Goal: Information Seeking & Learning: Learn about a topic

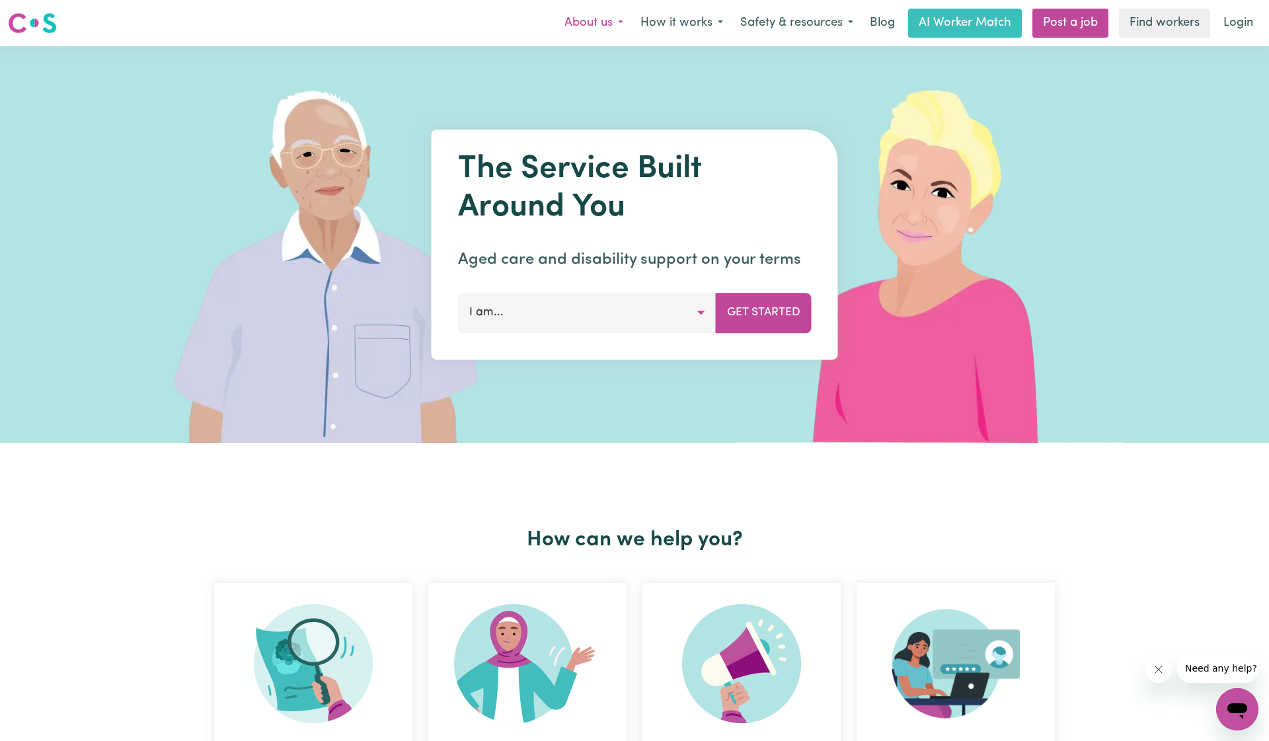
click at [607, 19] on button "About us" at bounding box center [594, 23] width 76 height 28
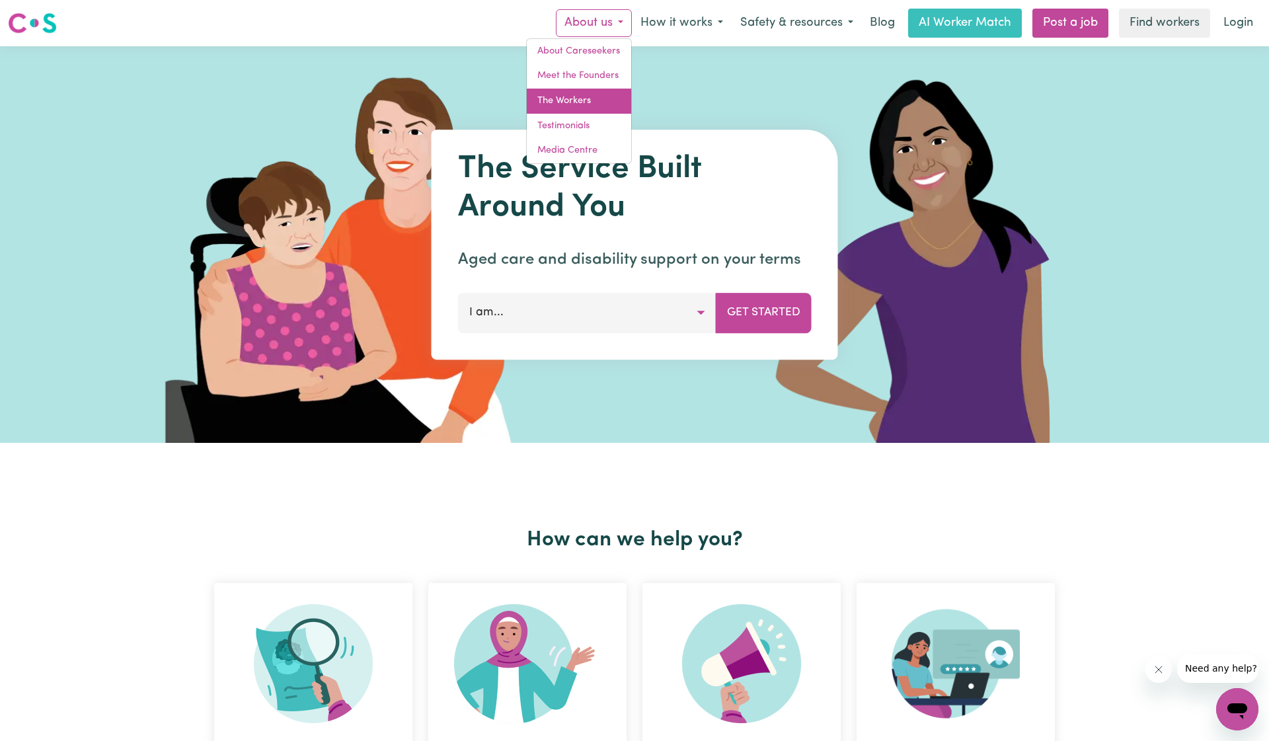
click at [595, 100] on link "The Workers" at bounding box center [579, 101] width 104 height 25
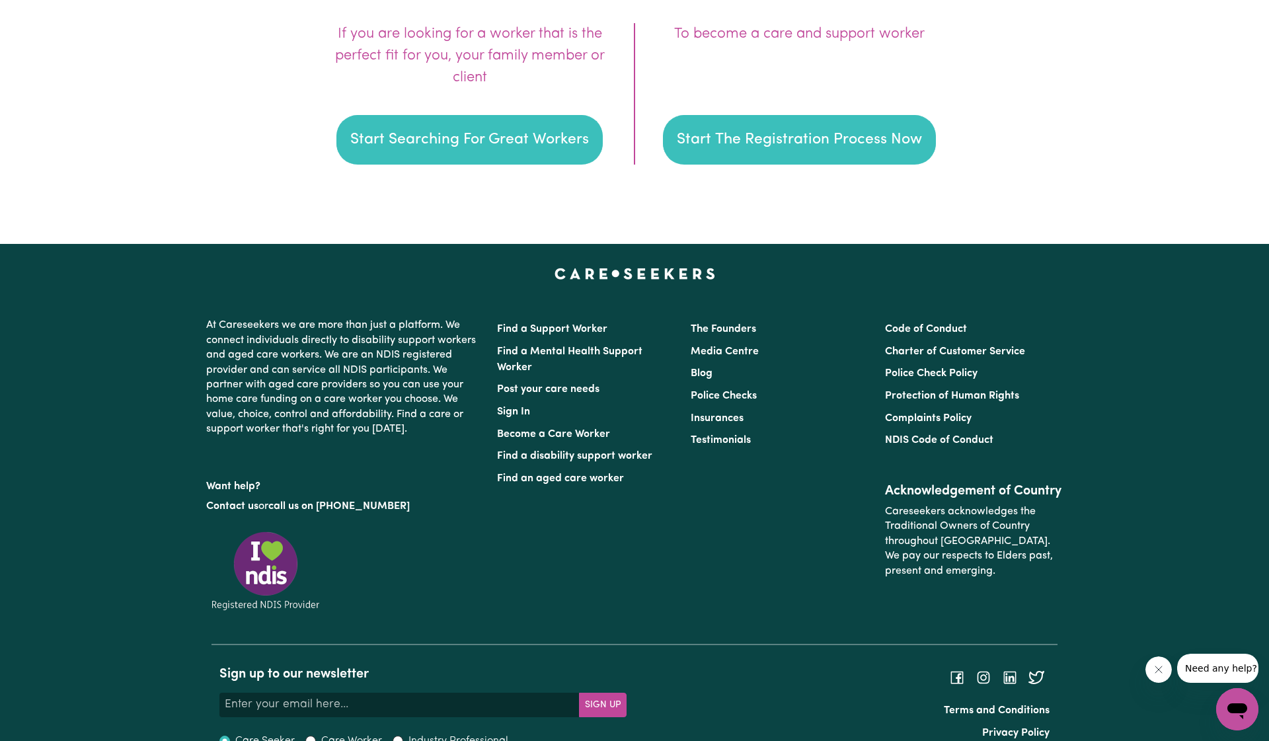
scroll to position [2051, 0]
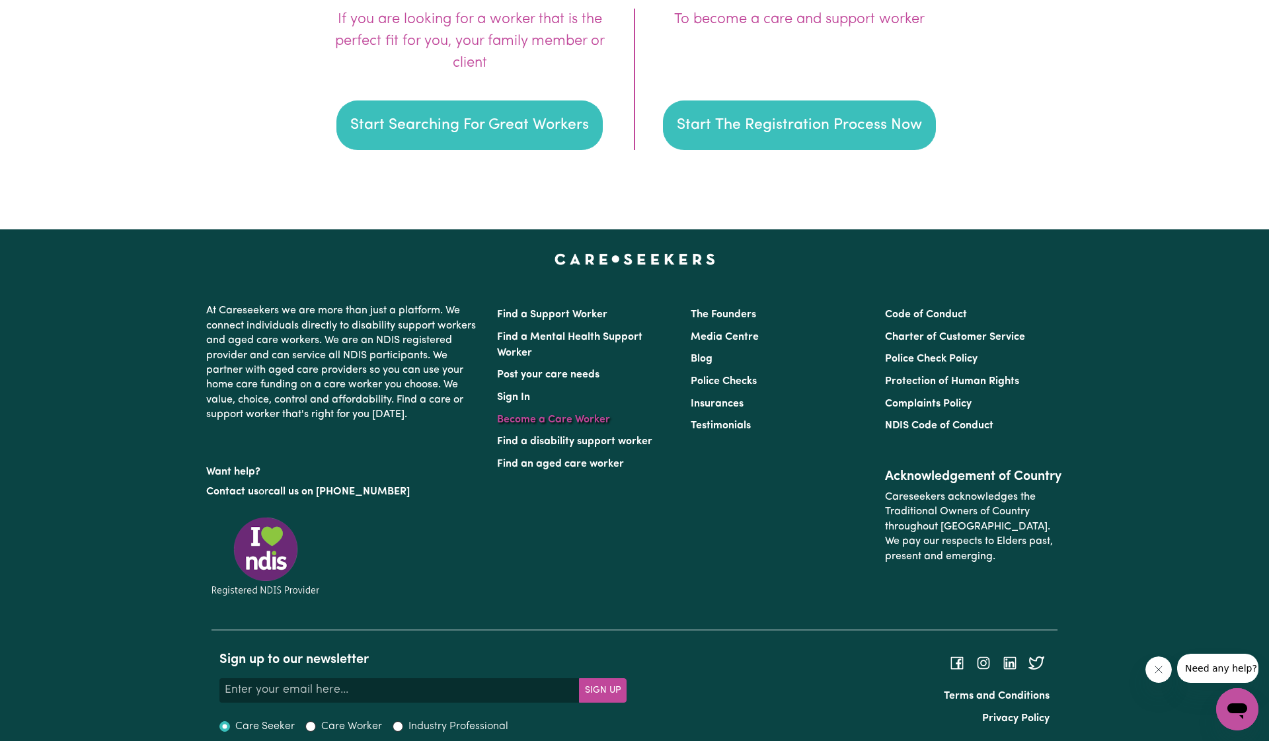
click at [565, 417] on link "Become a Care Worker" at bounding box center [553, 420] width 113 height 11
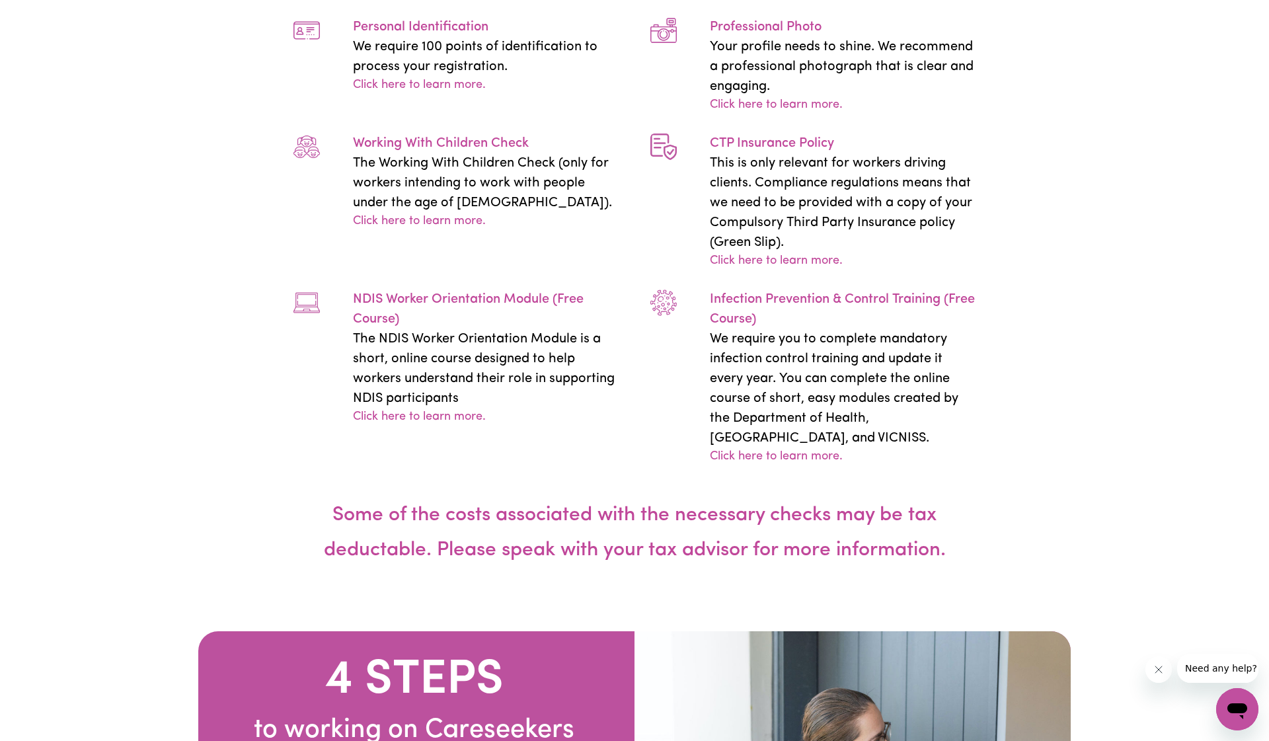
scroll to position [3161, 0]
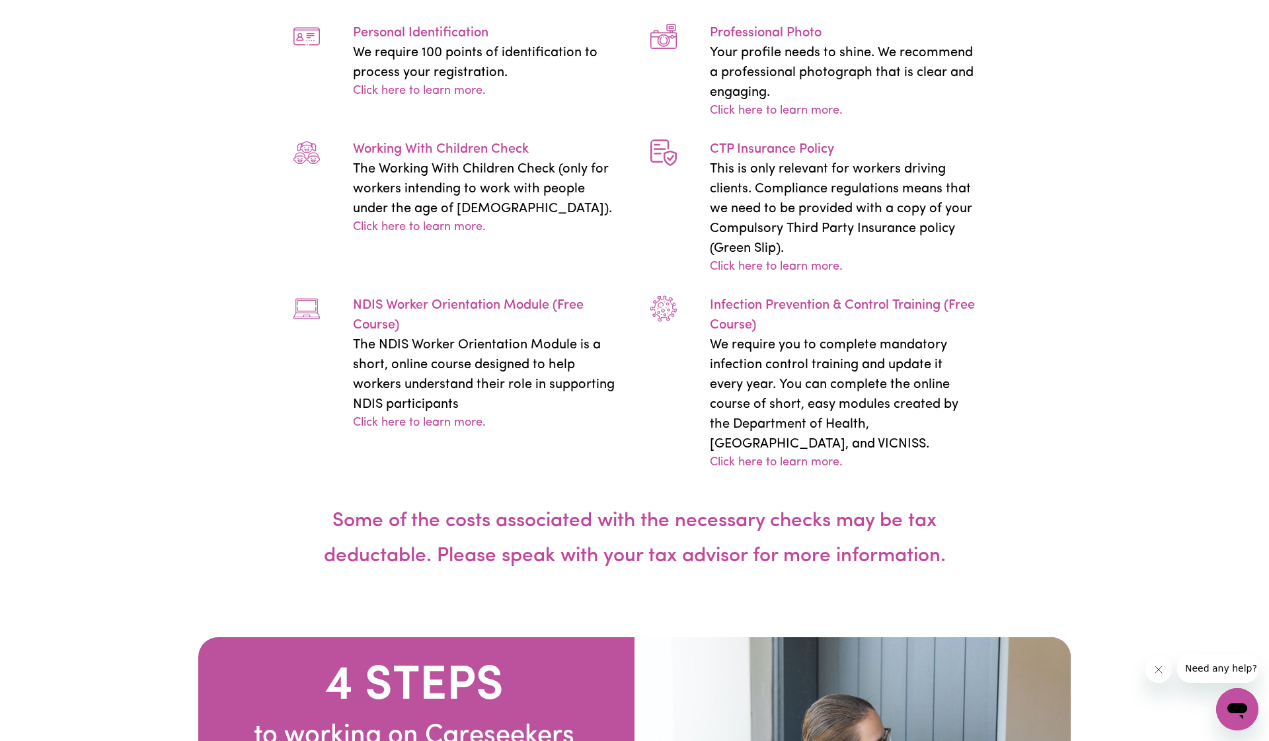
click at [534, 100] on div "Personal Identification We require 100 points of identification to process your…" at bounding box center [486, 61] width 266 height 77
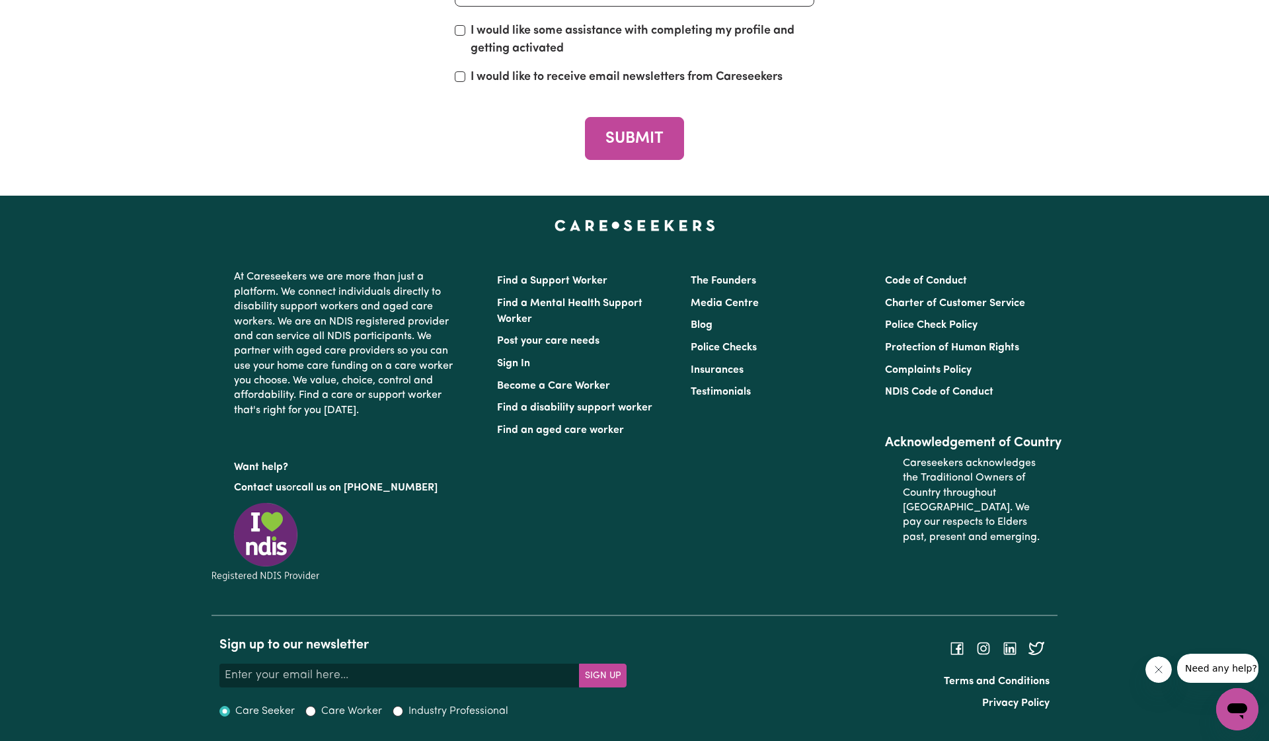
scroll to position [6049, 0]
click at [543, 386] on link "Become a Care Worker" at bounding box center [553, 386] width 113 height 11
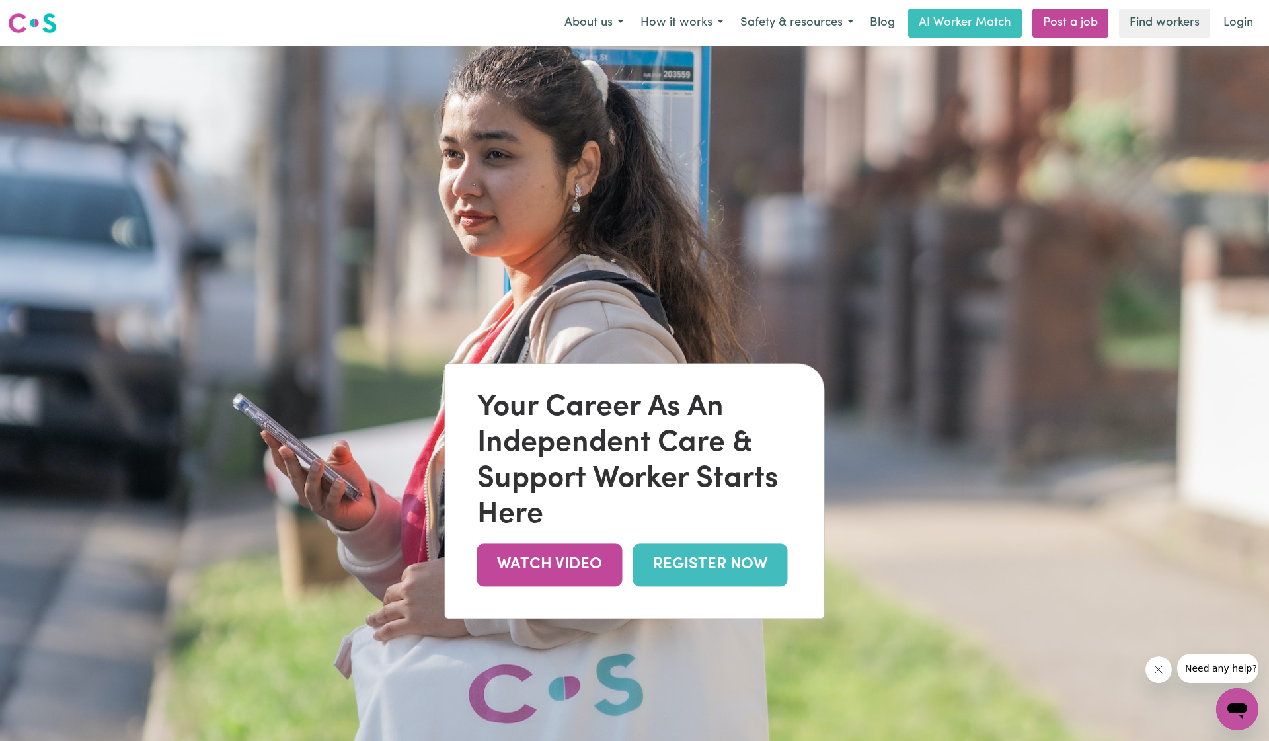
scroll to position [0, 0]
click at [707, 16] on button "How it works" at bounding box center [682, 23] width 100 height 28
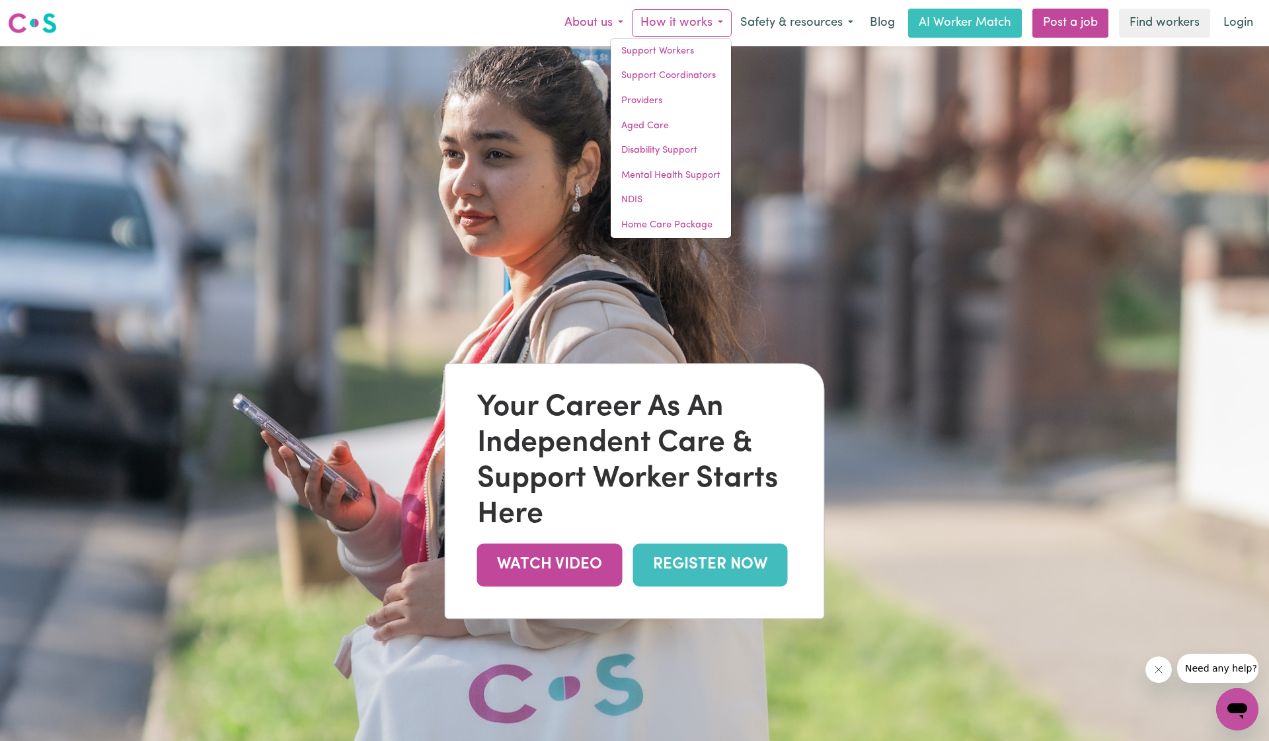
click at [616, 22] on button "About us" at bounding box center [594, 23] width 76 height 28
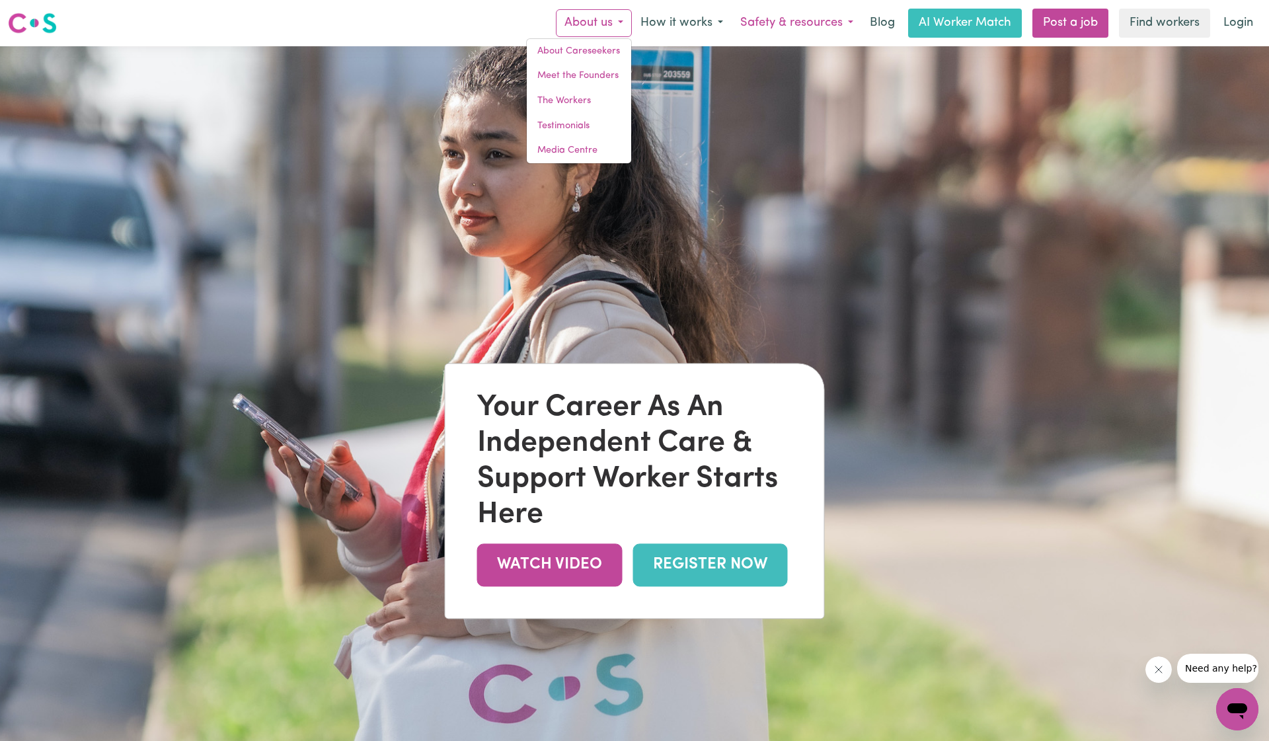
click at [830, 22] on button "Safety & resources" at bounding box center [797, 23] width 130 height 28
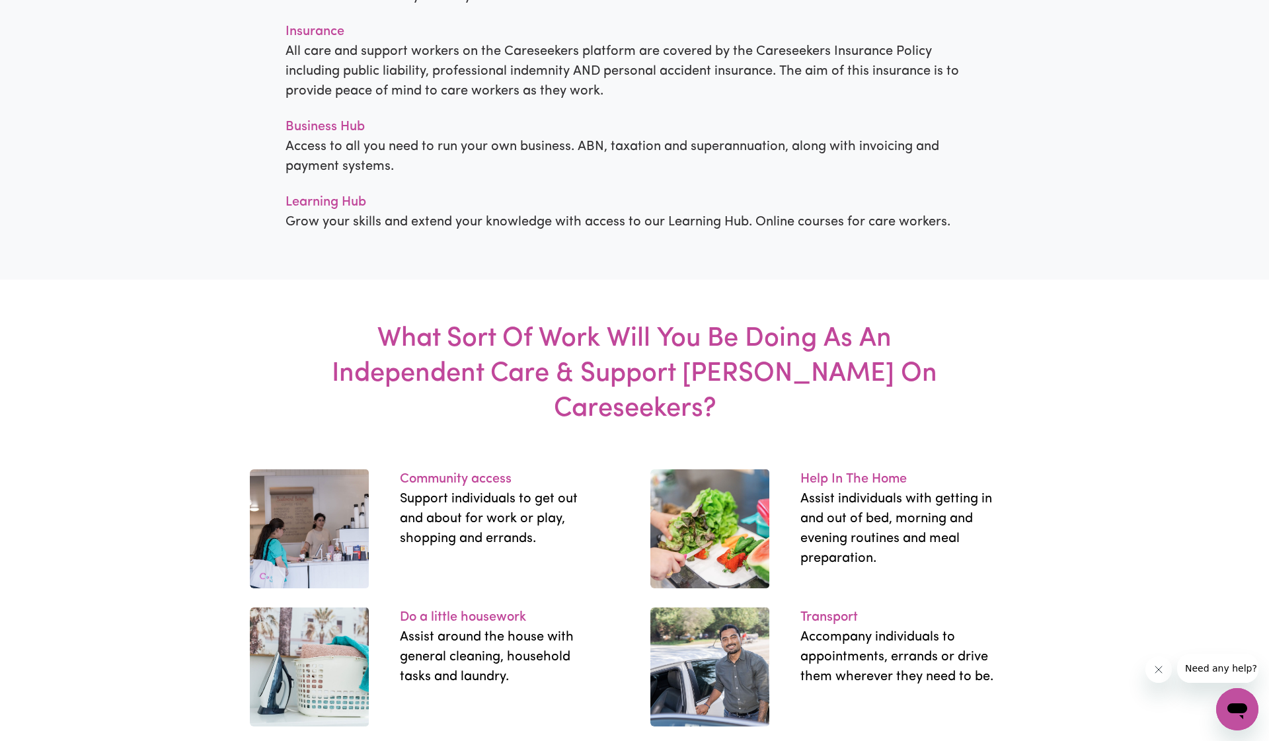
scroll to position [1668, 0]
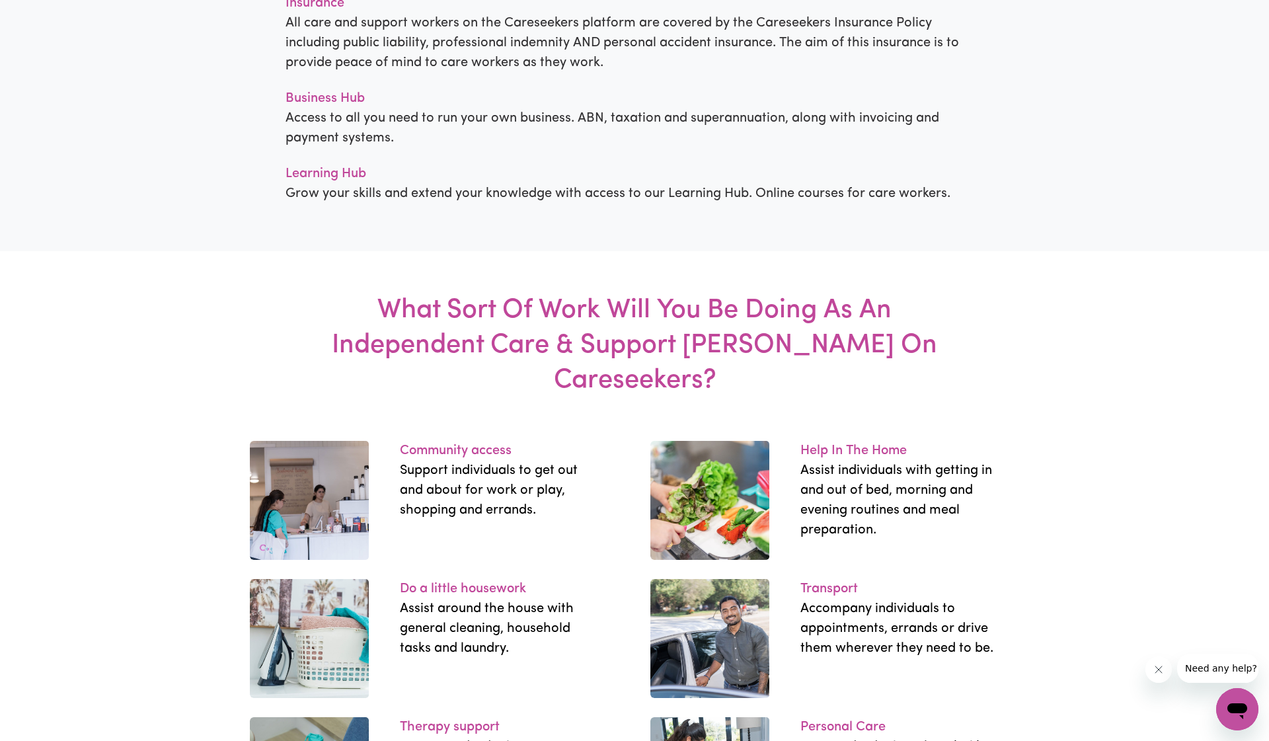
click at [1239, 708] on icon "Open messaging window" at bounding box center [1238, 711] width 20 height 16
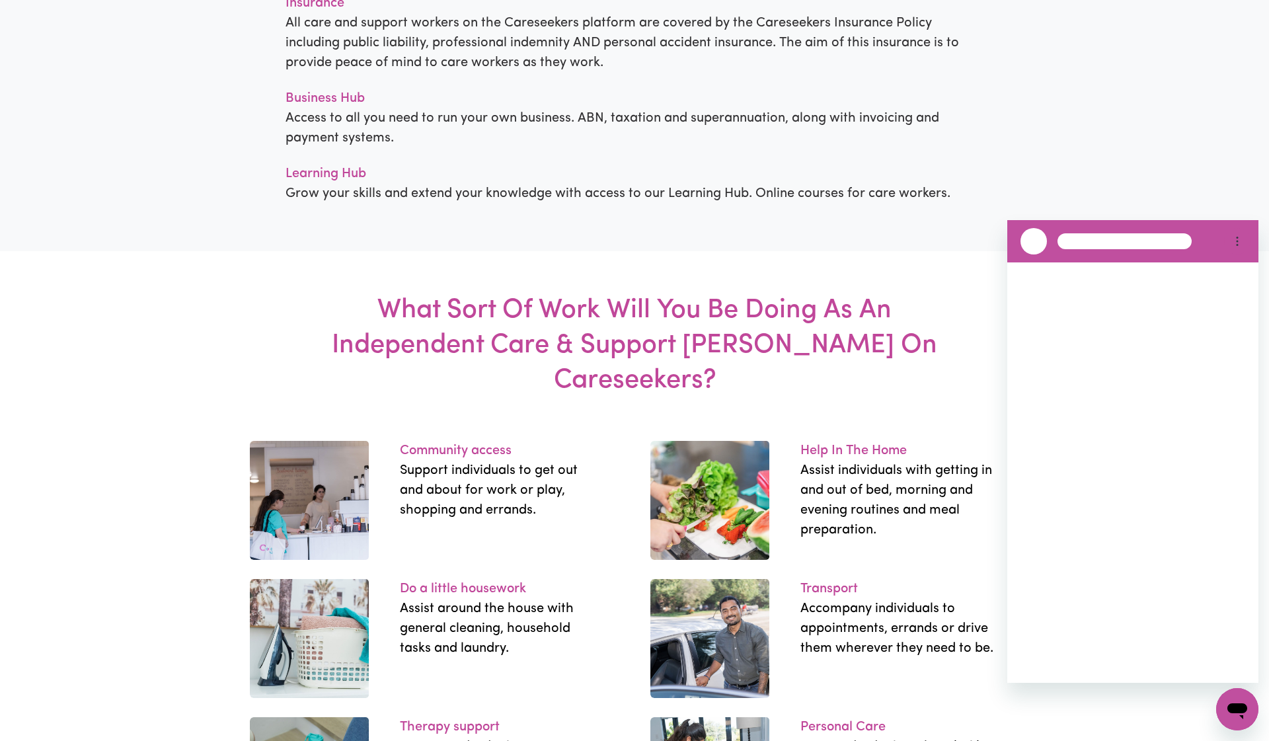
scroll to position [0, 0]
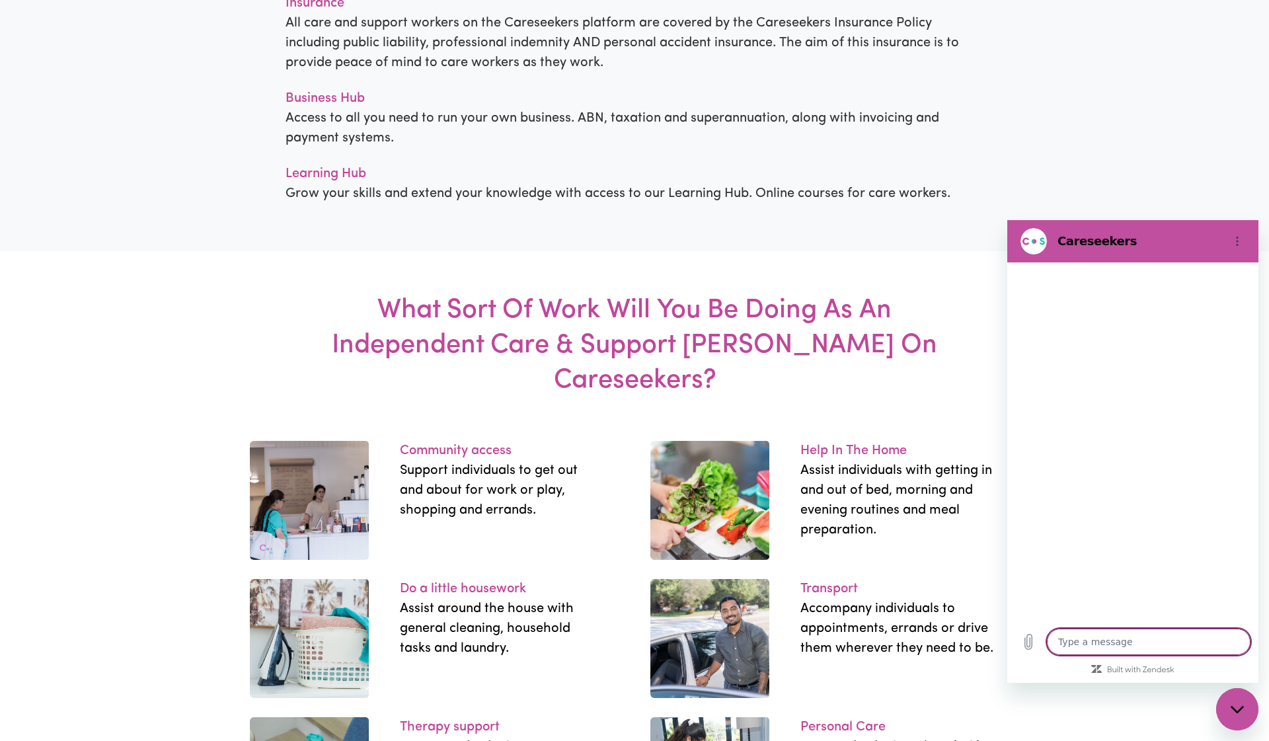
click at [1088, 636] on textarea at bounding box center [1149, 642] width 204 height 26
type textarea "x"
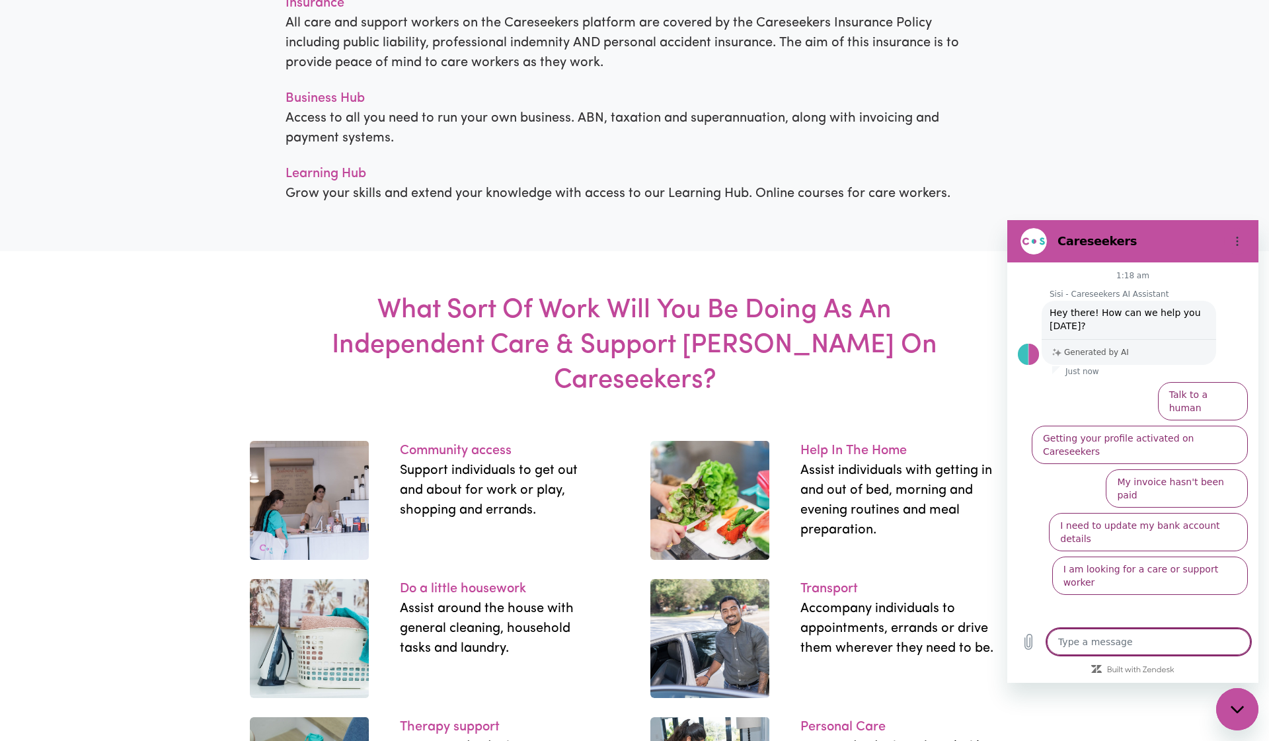
type textarea "p"
type textarea "x"
type textarea "pr"
type textarea "x"
type textarea "pru"
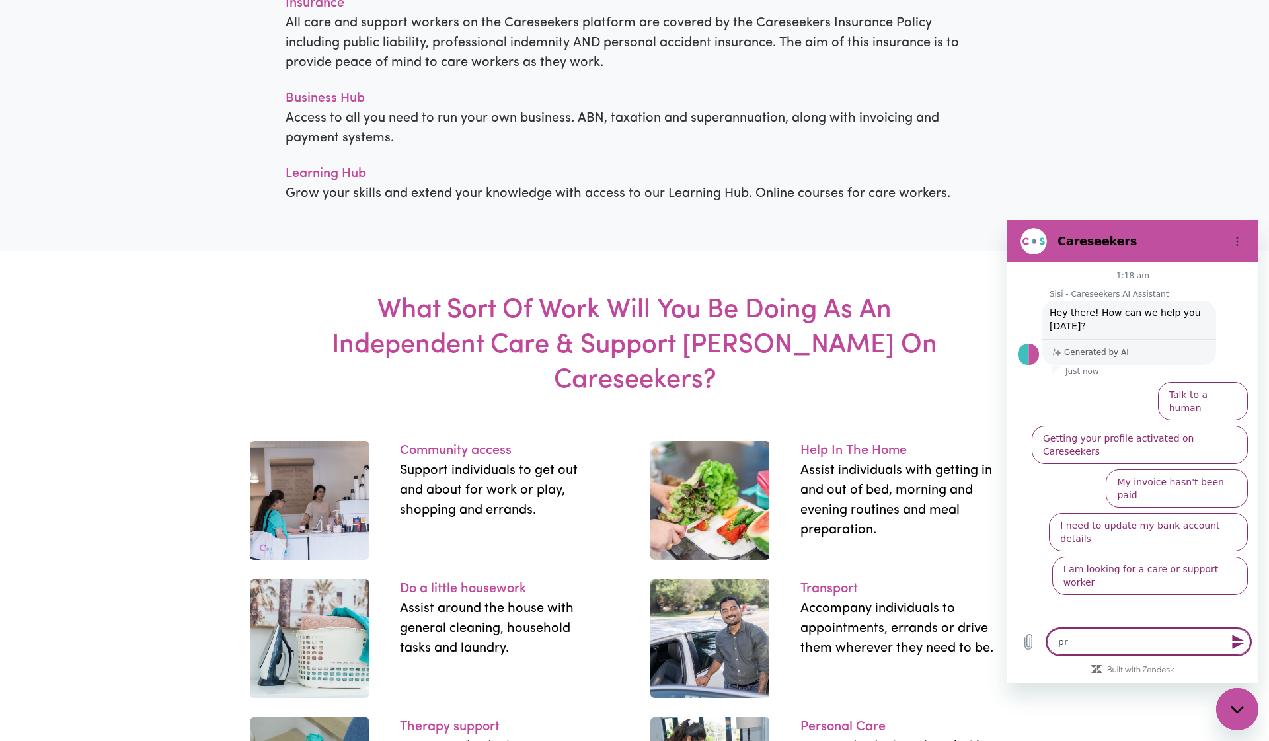
type textarea "x"
type textarea "pruc"
type textarea "x"
type textarea "[PERSON_NAME]"
type textarea "x"
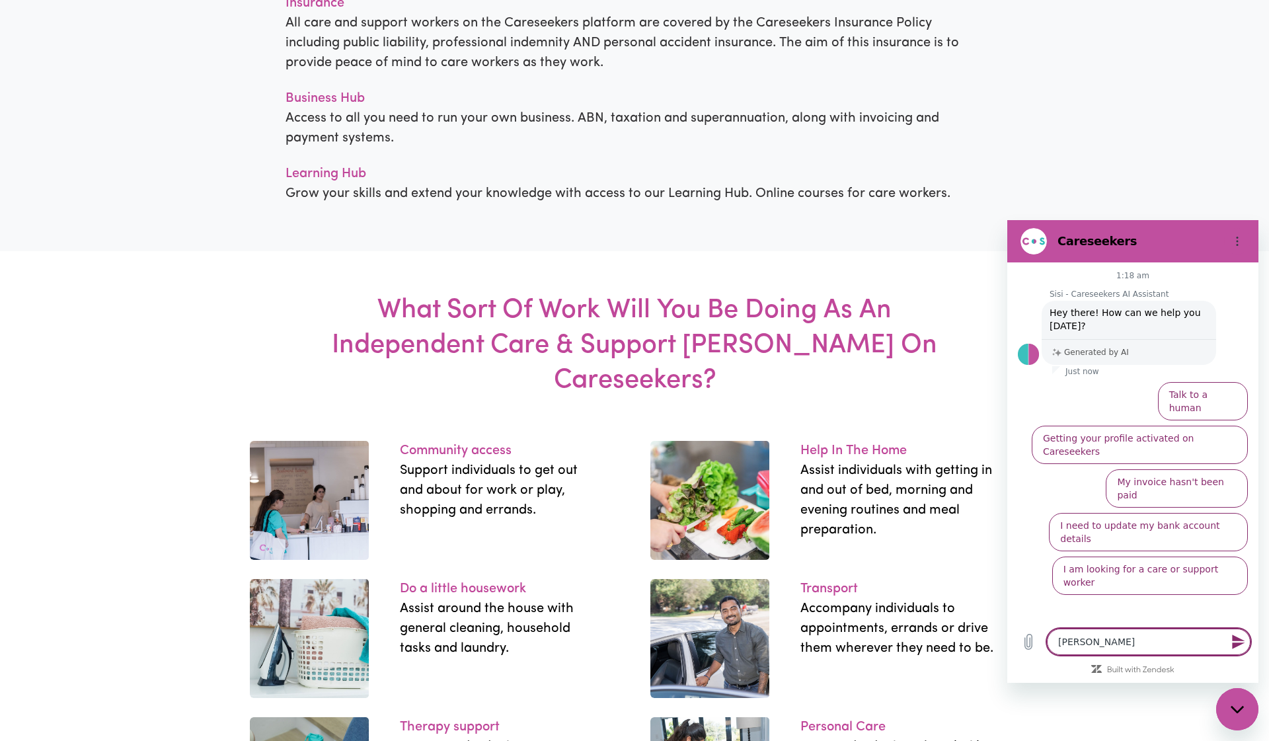
type textarea "price"
type textarea "x"
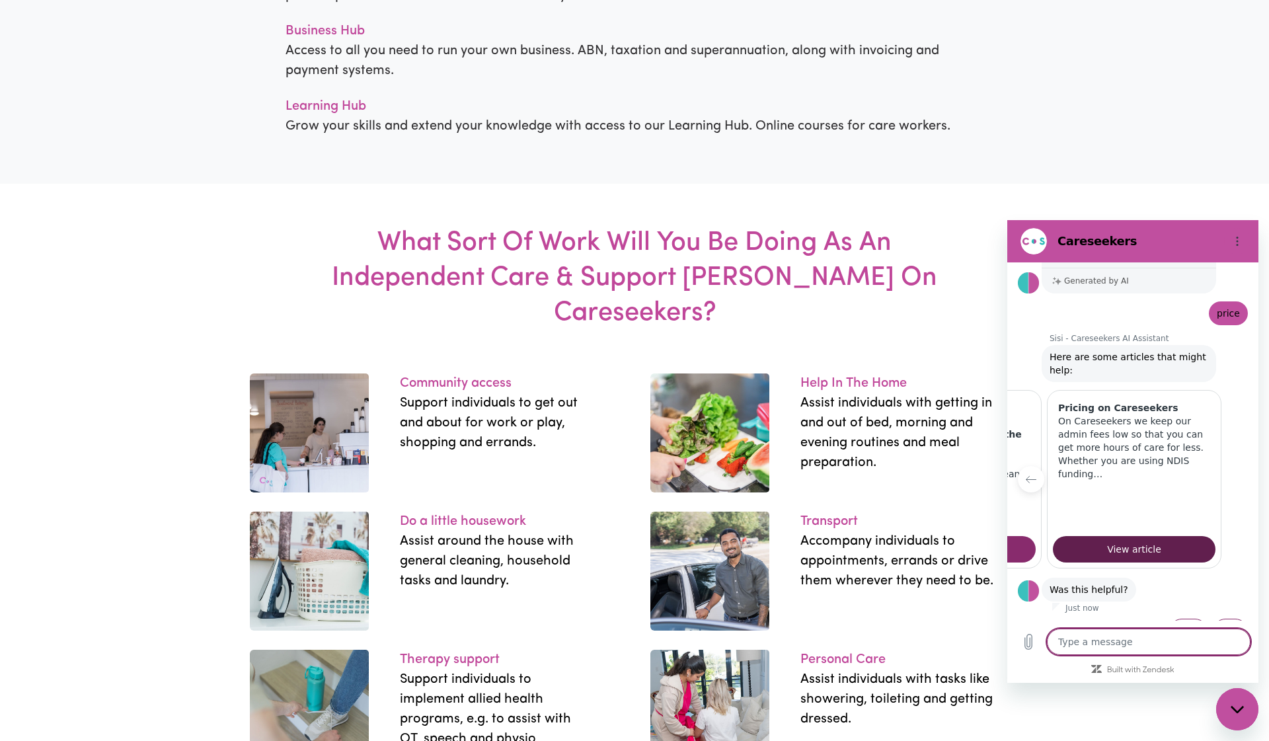
scroll to position [1735, 0]
click at [1128, 541] on span "View article" at bounding box center [1134, 549] width 54 height 16
type textarea "x"
